Goal: Information Seeking & Learning: Learn about a topic

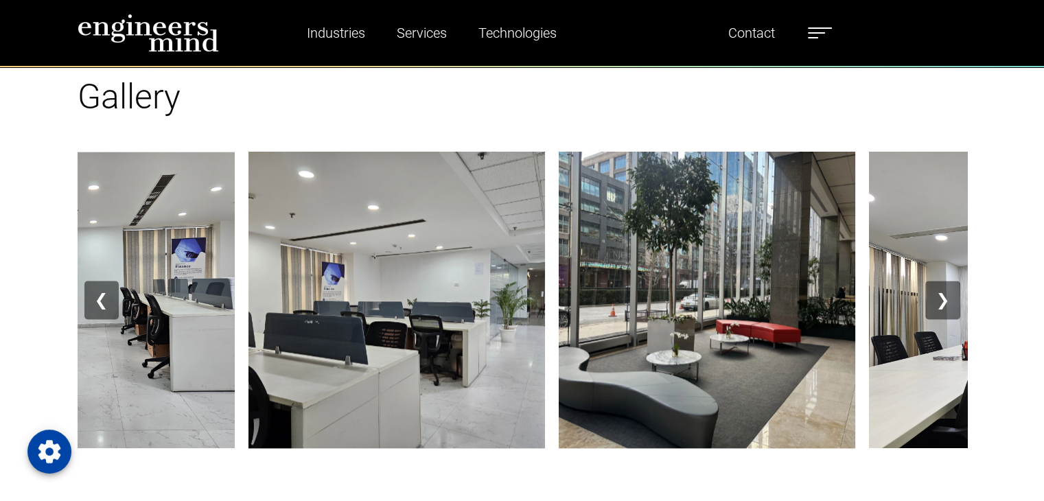
click at [950, 298] on button "❯" at bounding box center [942, 300] width 34 height 38
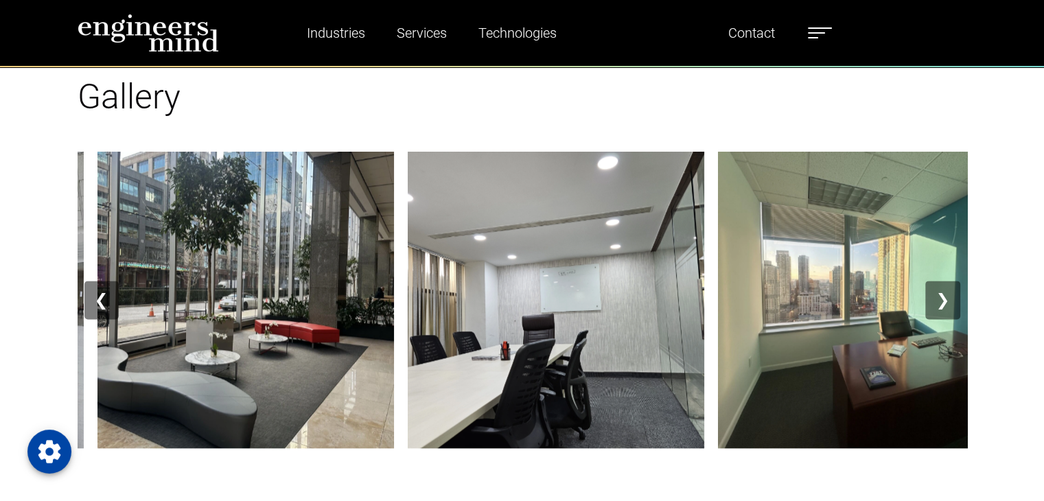
click at [950, 298] on button "❯" at bounding box center [942, 300] width 34 height 38
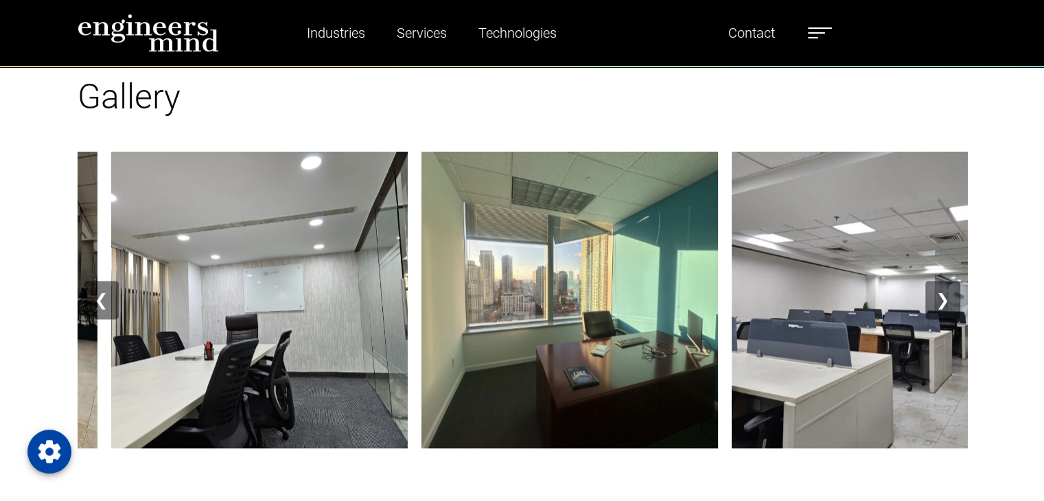
click at [950, 298] on button "❯" at bounding box center [942, 300] width 34 height 38
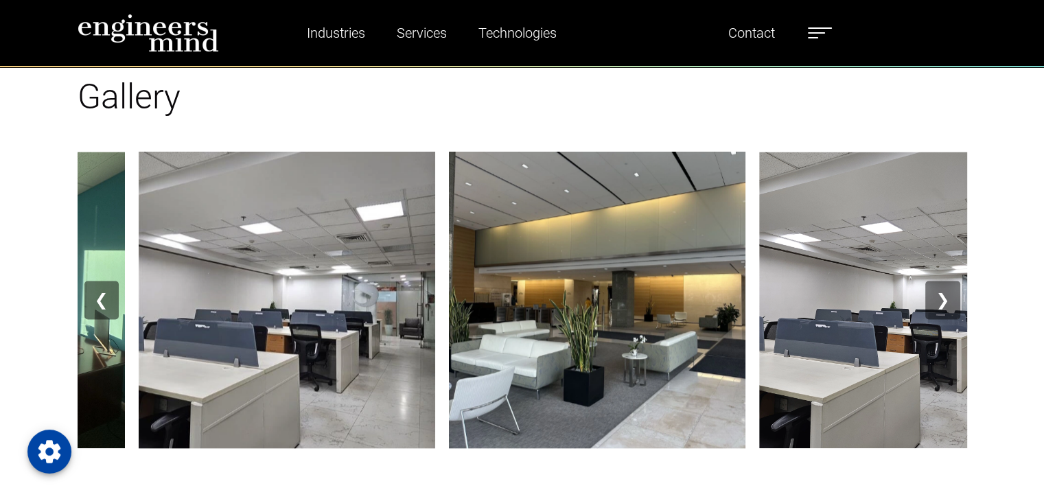
drag, startPoint x: 292, startPoint y: 308, endPoint x: 286, endPoint y: 287, distance: 21.5
drag, startPoint x: 286, startPoint y: 287, endPoint x: 248, endPoint y: 305, distance: 42.4
click at [248, 305] on img at bounding box center [287, 300] width 296 height 296
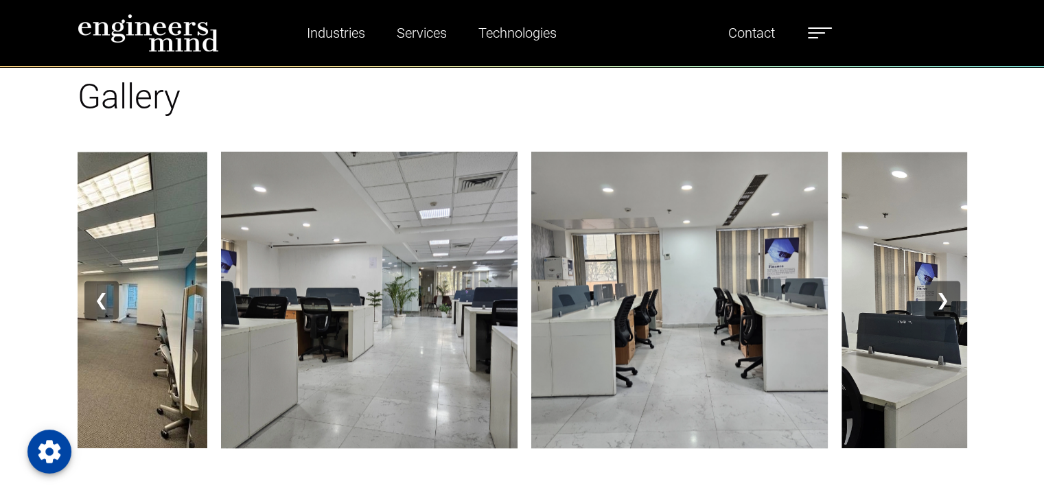
click at [827, 39] on label at bounding box center [820, 33] width 24 height 18
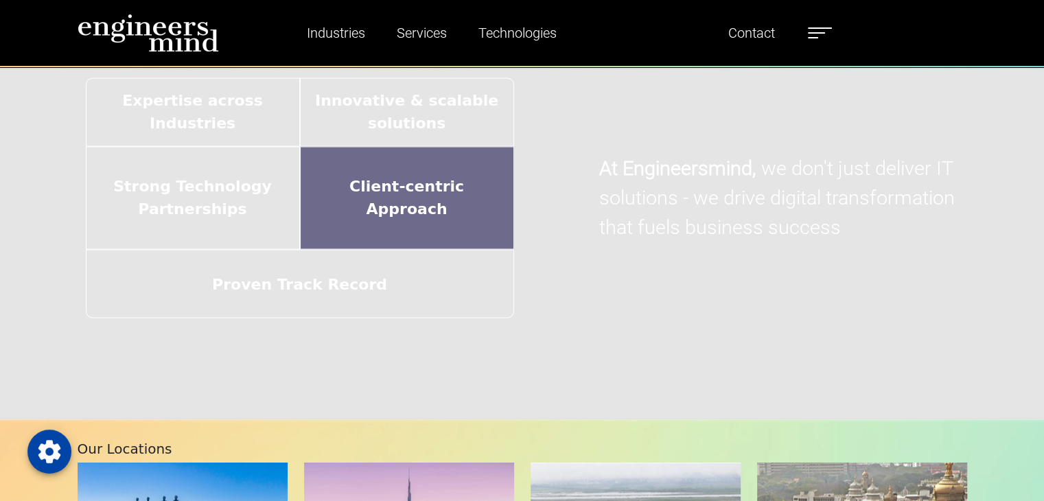
scroll to position [2347, 0]
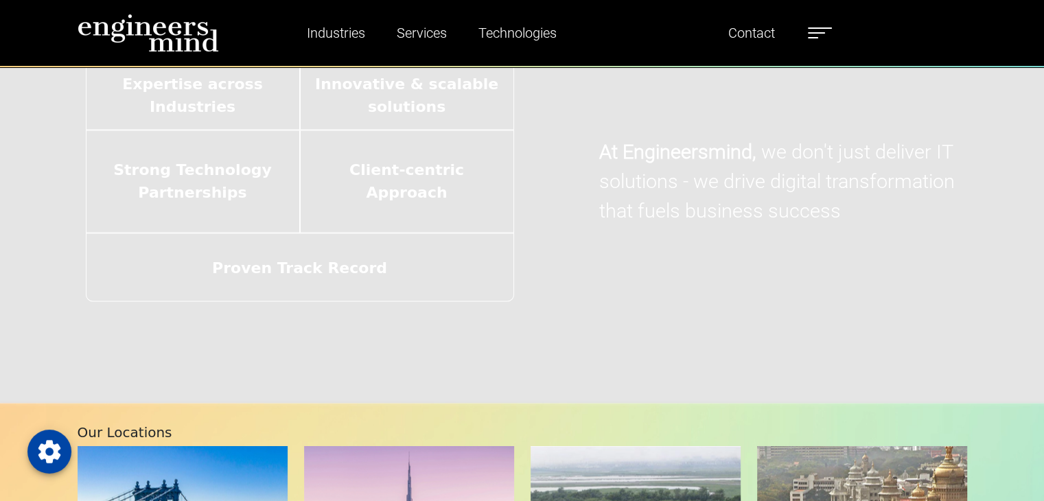
click at [630, 139] on p "At Engineersmind, we don't just deliver IT solutions - we drive digital transfo…" at bounding box center [779, 181] width 360 height 89
